Goal: Information Seeking & Learning: Learn about a topic

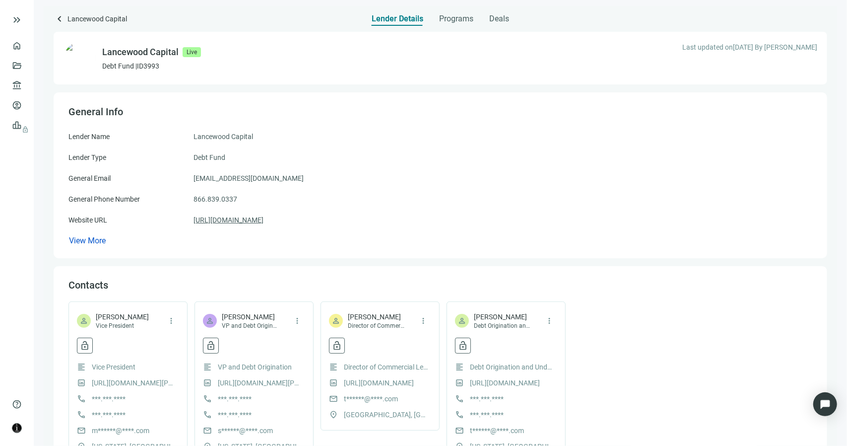
click at [258, 223] on link "https://lancewoodcapital.com" at bounding box center [229, 219] width 70 height 11
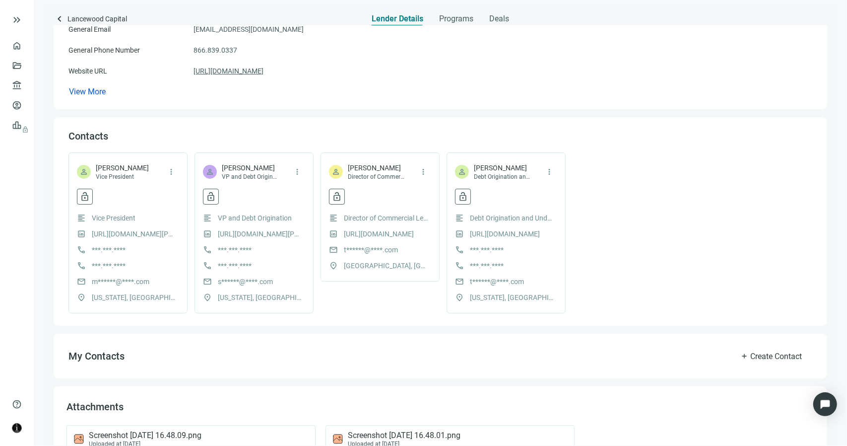
scroll to position [182, 0]
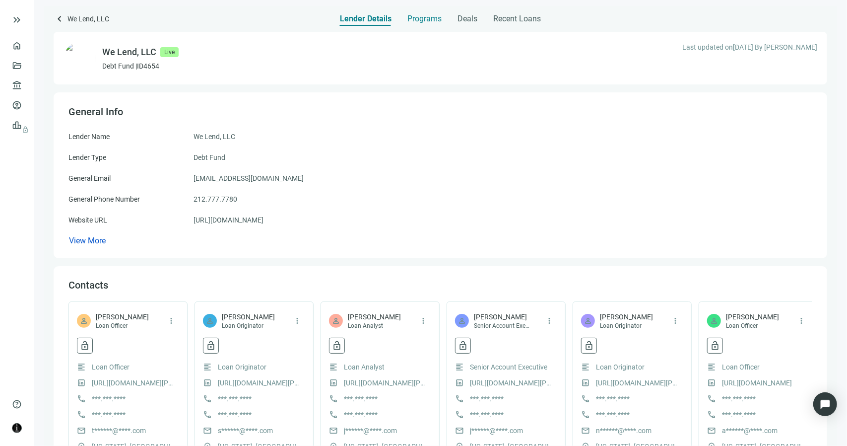
click at [436, 19] on span "Programs" at bounding box center [425, 19] width 34 height 10
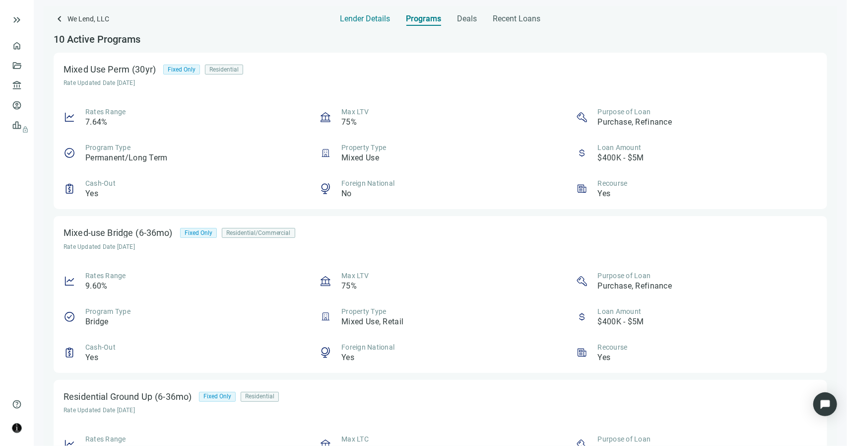
click at [372, 16] on span "Lender Details" at bounding box center [365, 19] width 50 height 10
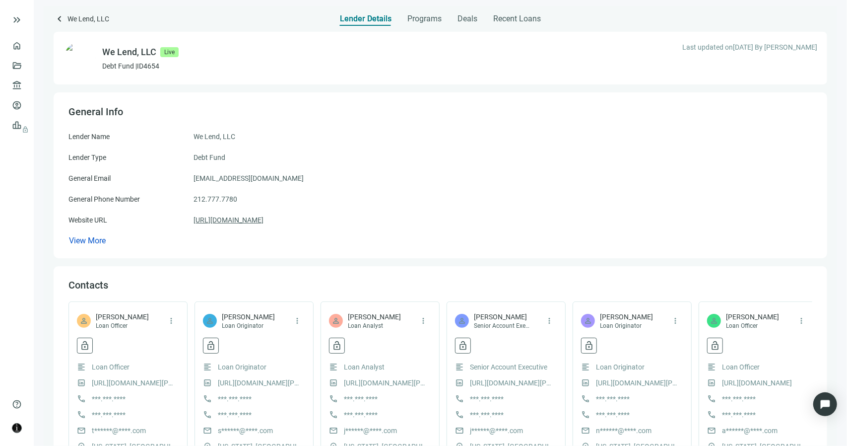
click at [228, 220] on link "https://welendllc.com" at bounding box center [229, 219] width 70 height 11
click at [60, 19] on span "keyboard_arrow_left" at bounding box center [60, 19] width 12 height 12
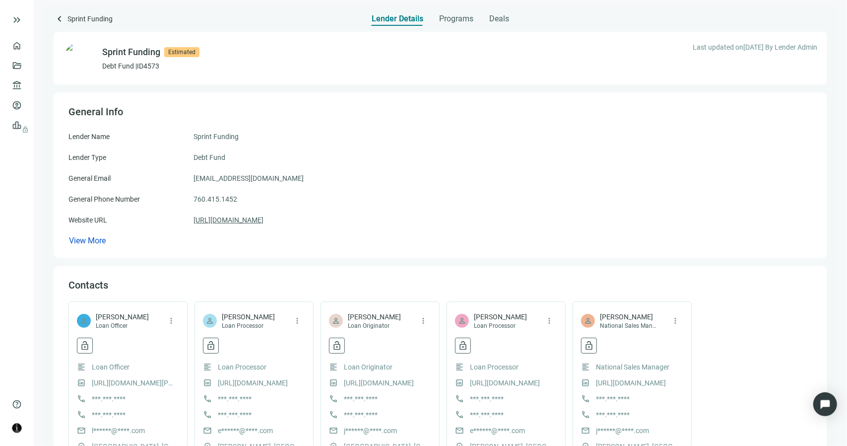
click at [243, 222] on link "https://sprintfunding.com" at bounding box center [229, 219] width 70 height 11
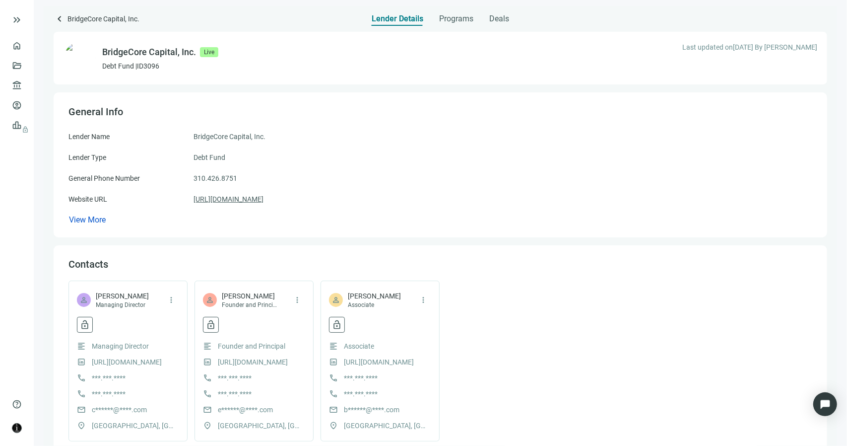
click at [255, 201] on link "[URL][DOMAIN_NAME]" at bounding box center [229, 199] width 70 height 11
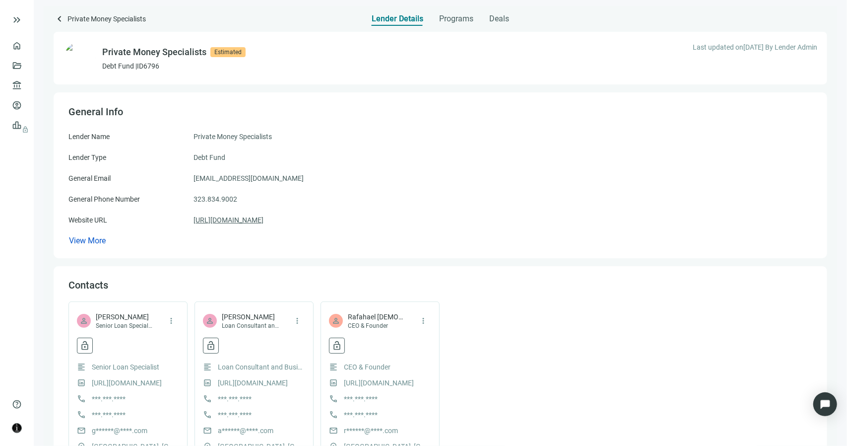
click at [264, 223] on link "https://privatemoneyspecialists.com" at bounding box center [229, 219] width 70 height 11
click at [264, 222] on link "[URL][DOMAIN_NAME]" at bounding box center [229, 219] width 70 height 11
click at [445, 16] on span "Programs" at bounding box center [456, 19] width 34 height 10
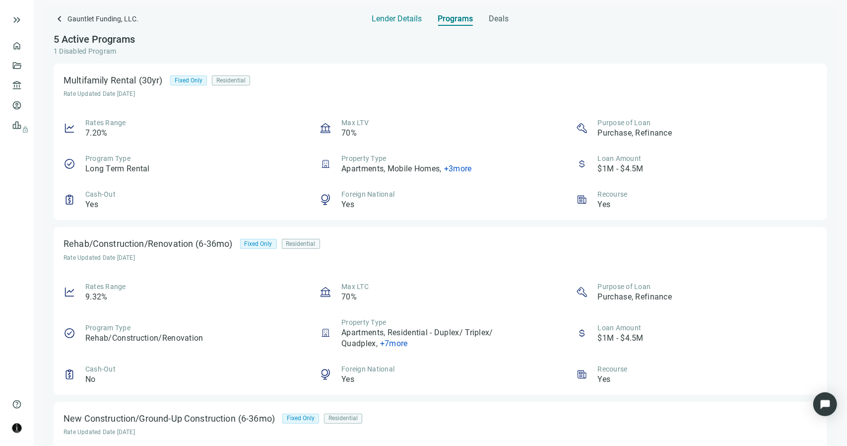
click at [383, 20] on span "Lender Details" at bounding box center [397, 19] width 50 height 10
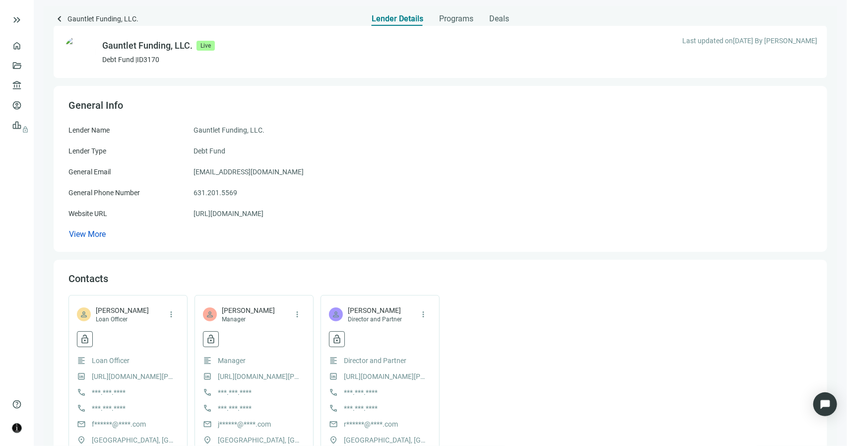
scroll to position [5, 0]
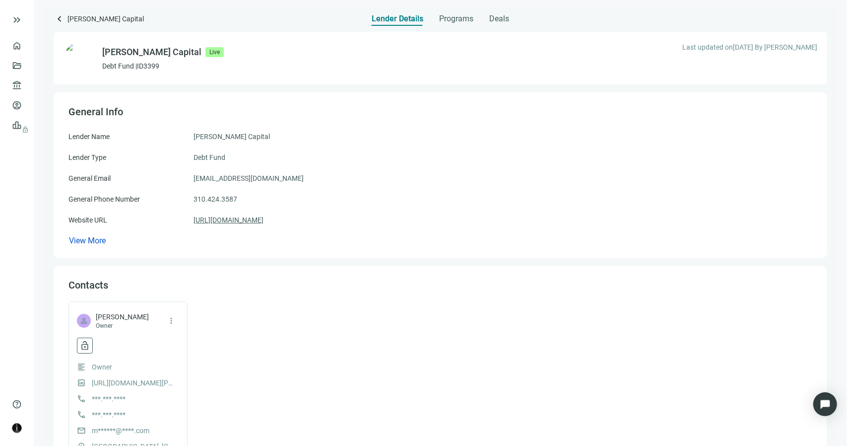
click at [250, 222] on link "https://macoycapital.com" at bounding box center [229, 219] width 70 height 11
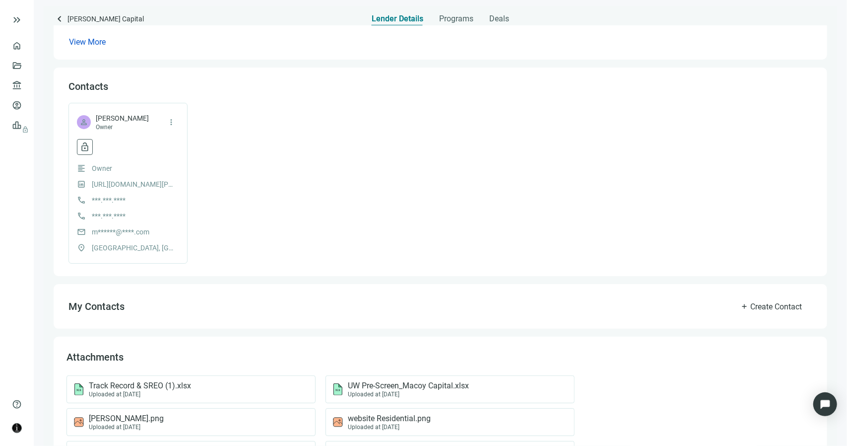
scroll to position [279, 0]
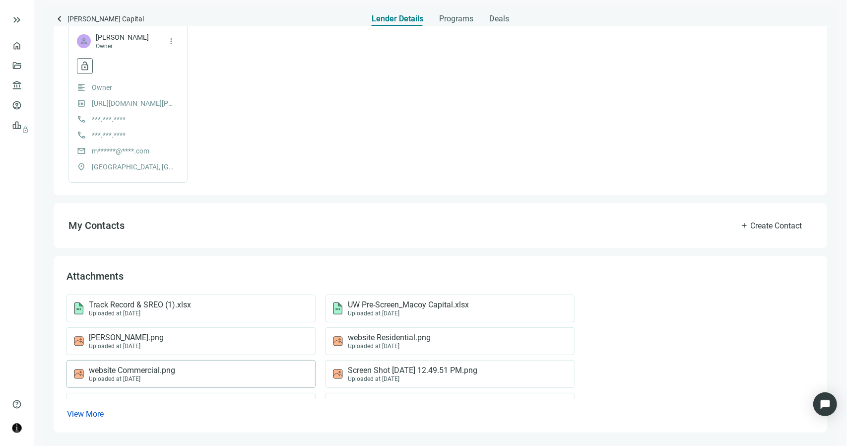
click at [160, 375] on div "Uploaded at 07.30.2023" at bounding box center [132, 378] width 86 height 7
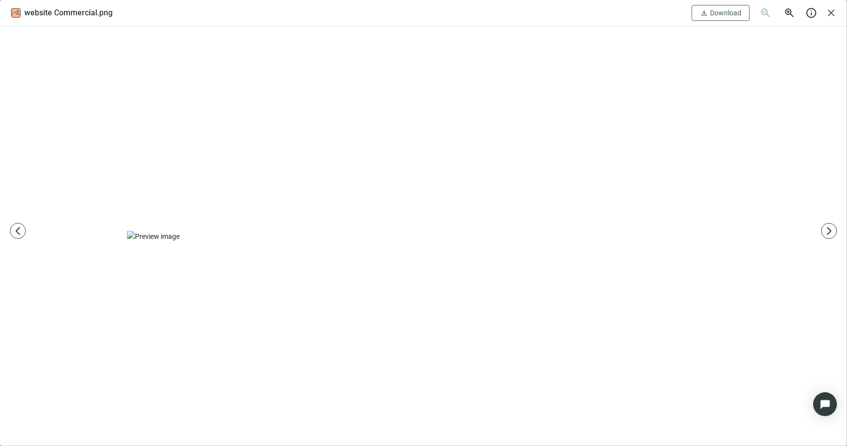
click at [598, 52] on div at bounding box center [423, 236] width 593 height 400
click at [835, 10] on span "close" at bounding box center [831, 13] width 12 height 12
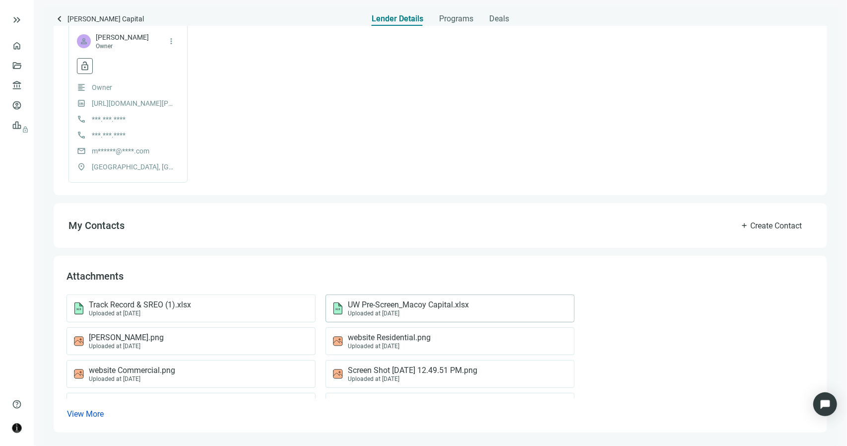
click at [379, 302] on span "UW Pre-Screen_Macoy Capital.xlsx" at bounding box center [408, 305] width 121 height 10
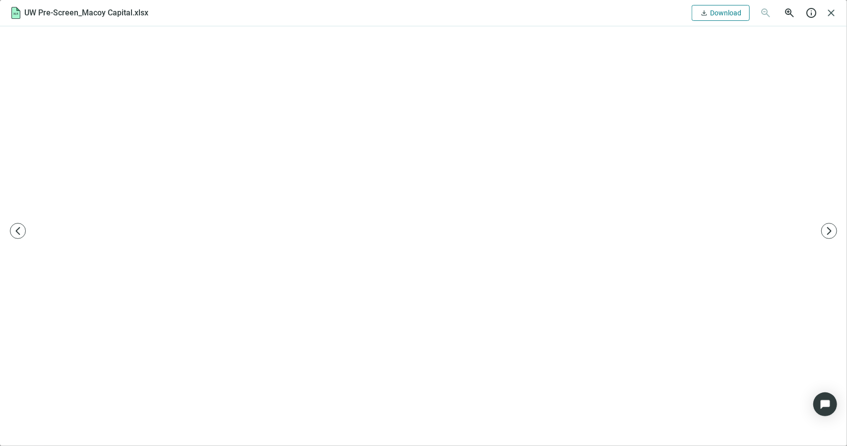
click at [706, 17] on span "download" at bounding box center [704, 13] width 8 height 8
click at [798, 120] on div at bounding box center [423, 235] width 847 height 419
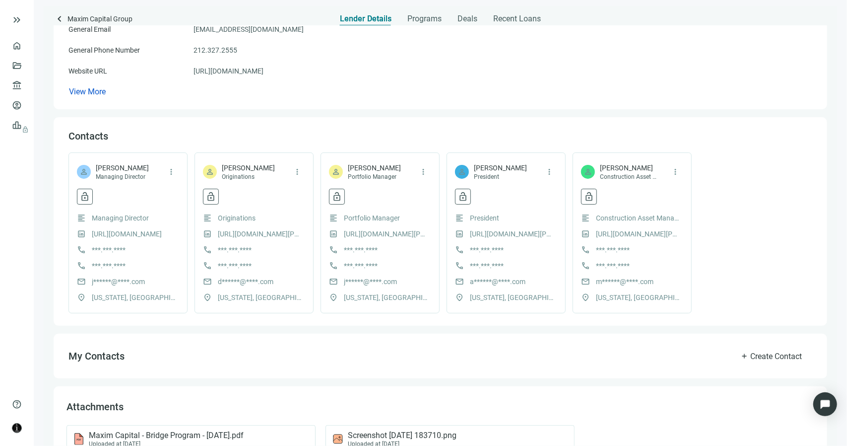
scroll to position [182, 0]
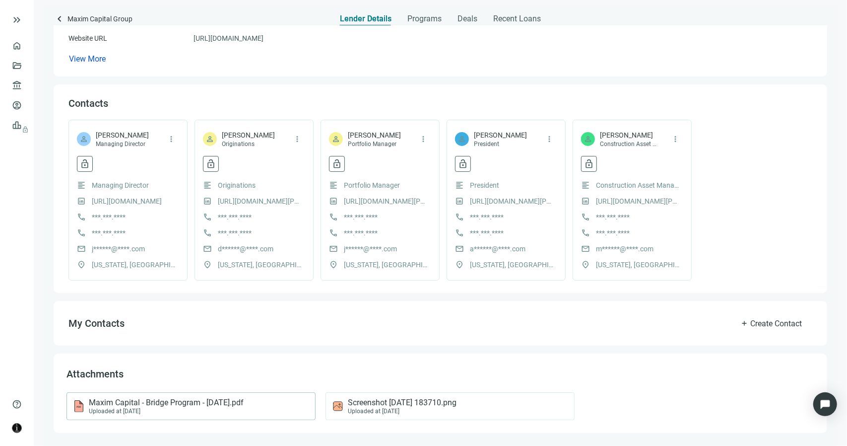
click at [223, 403] on span "Maxim Capital - Bridge Program - 2.7.23.pdf" at bounding box center [166, 403] width 155 height 10
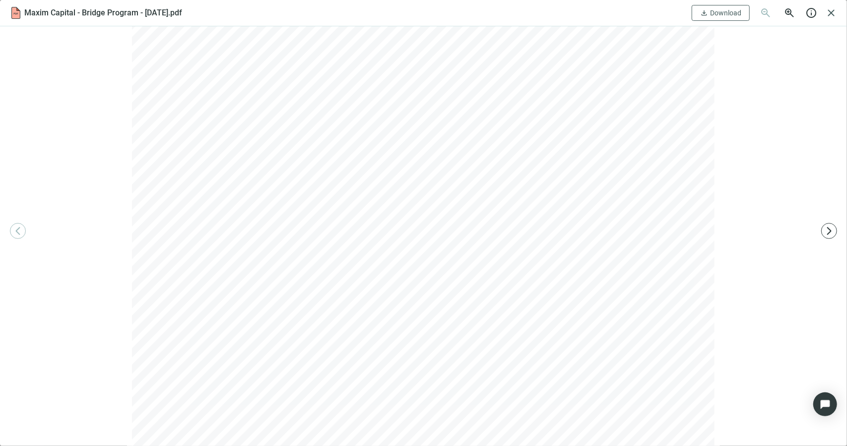
scroll to position [199, 0]
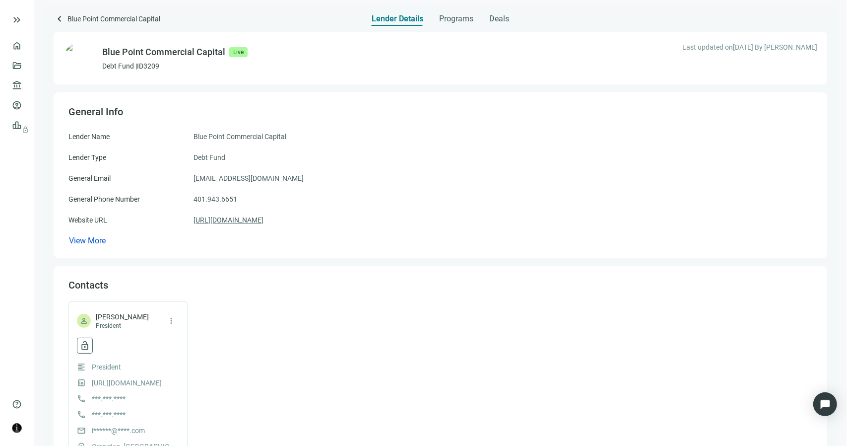
click at [264, 219] on link "[URL][DOMAIN_NAME]" at bounding box center [229, 219] width 70 height 11
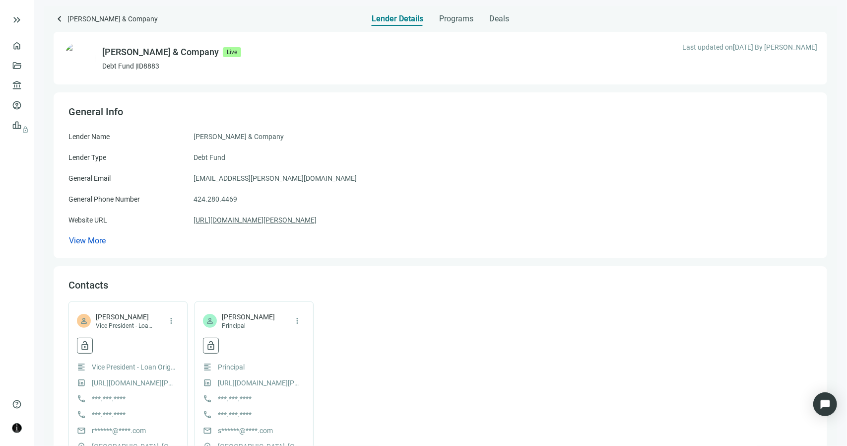
click at [262, 221] on link "[URL][DOMAIN_NAME][PERSON_NAME]" at bounding box center [255, 219] width 123 height 11
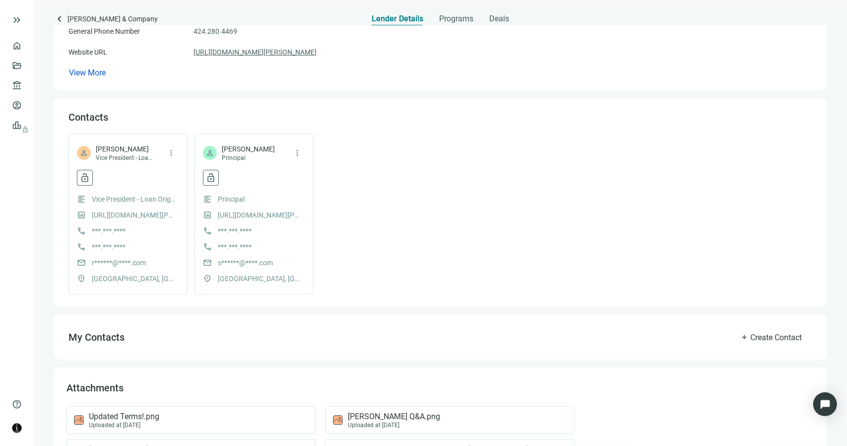
scroll to position [214, 0]
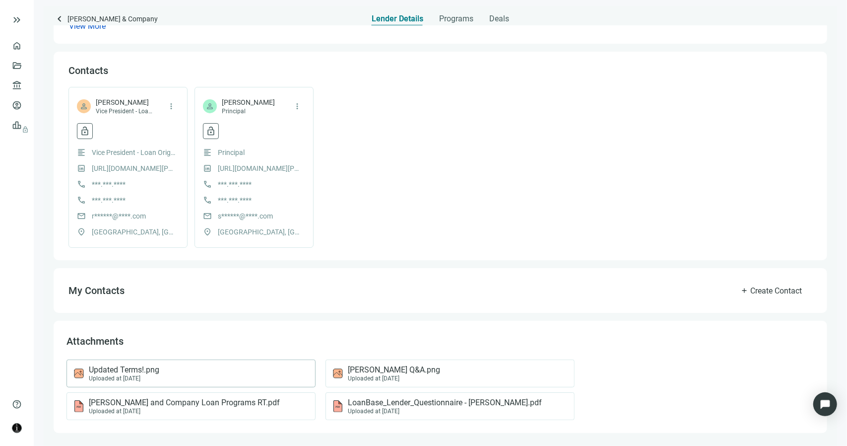
click at [157, 373] on span "Updated Terms!.png" at bounding box center [124, 370] width 70 height 10
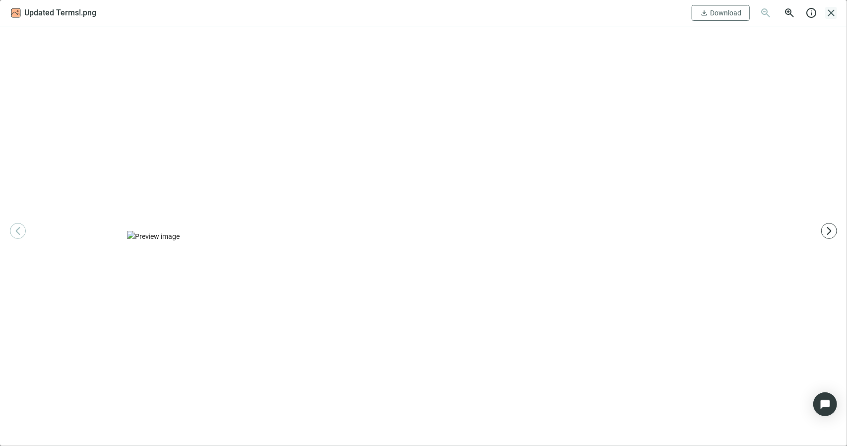
click at [830, 11] on span "close" at bounding box center [831, 13] width 12 height 12
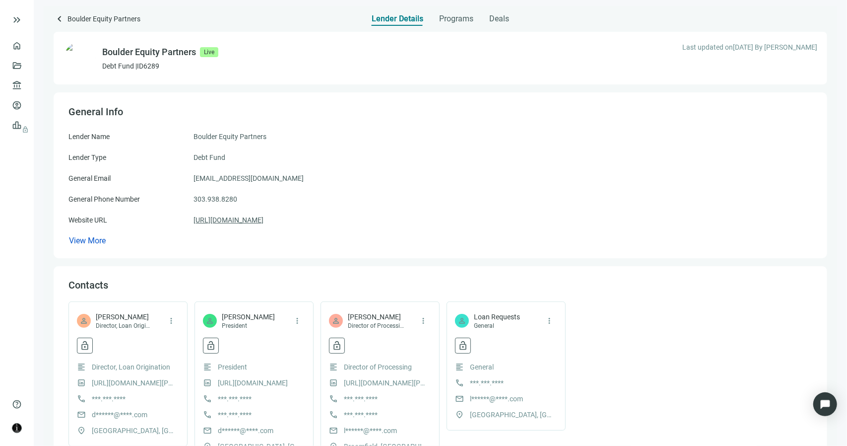
click at [264, 220] on link "[URL][DOMAIN_NAME]" at bounding box center [229, 219] width 70 height 11
